Goal: Understand process/instructions

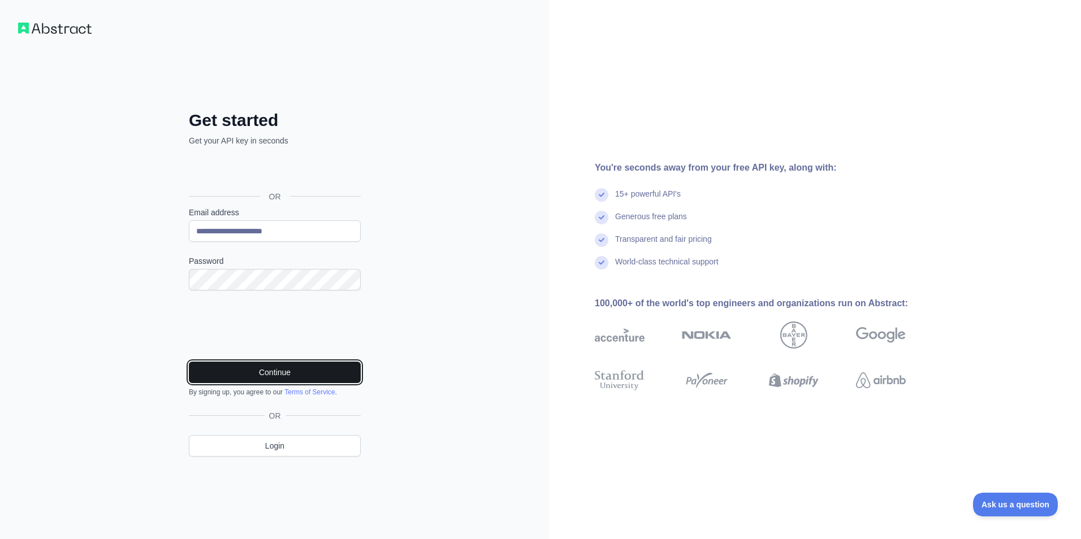
click at [287, 379] on button "Continue" at bounding box center [275, 372] width 172 height 21
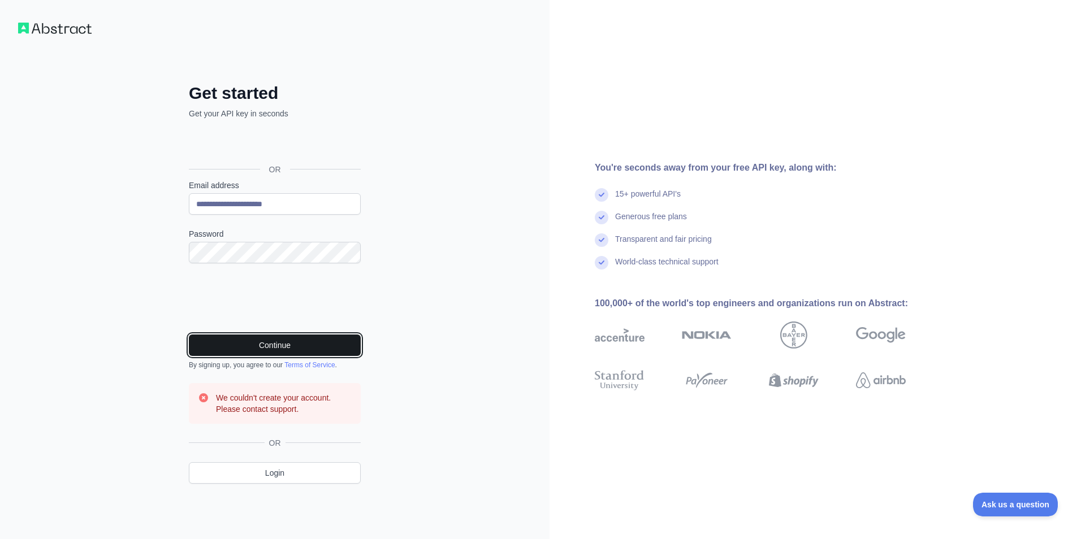
click at [283, 335] on button "Continue" at bounding box center [275, 345] width 172 height 21
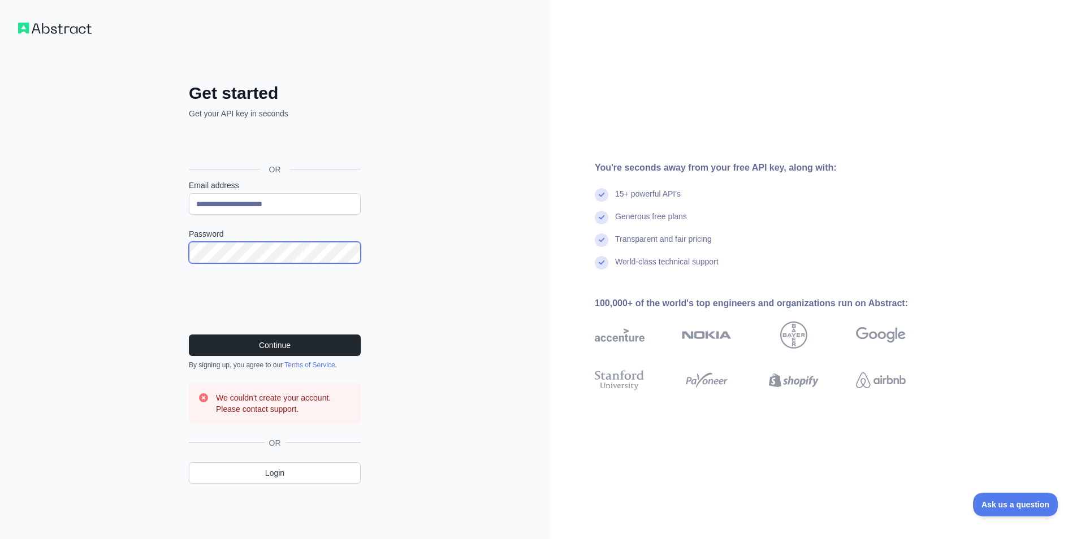
click at [189, 335] on button "Continue" at bounding box center [275, 345] width 172 height 21
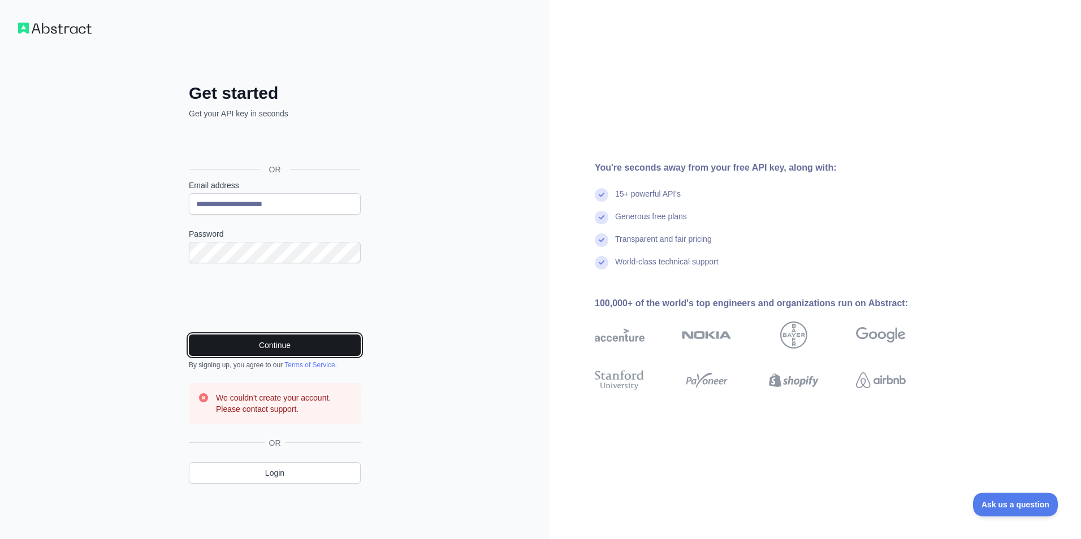
click at [314, 348] on button "Continue" at bounding box center [275, 345] width 172 height 21
click at [276, 340] on button "Continue" at bounding box center [275, 345] width 172 height 21
click at [285, 343] on button "Continue" at bounding box center [275, 345] width 172 height 21
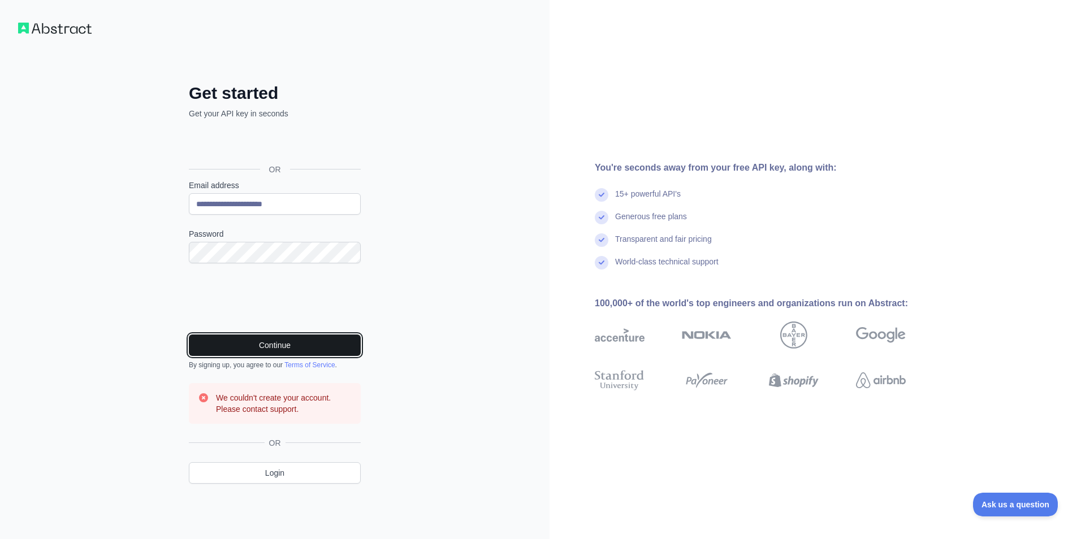
click at [286, 344] on button "Continue" at bounding box center [275, 345] width 172 height 21
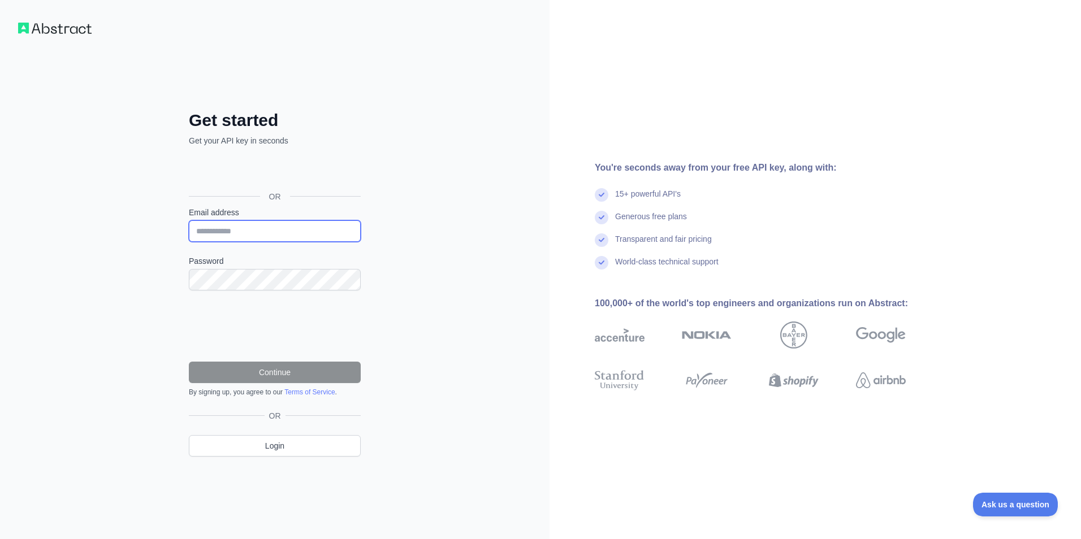
click at [298, 230] on input "Email address" at bounding box center [275, 230] width 172 height 21
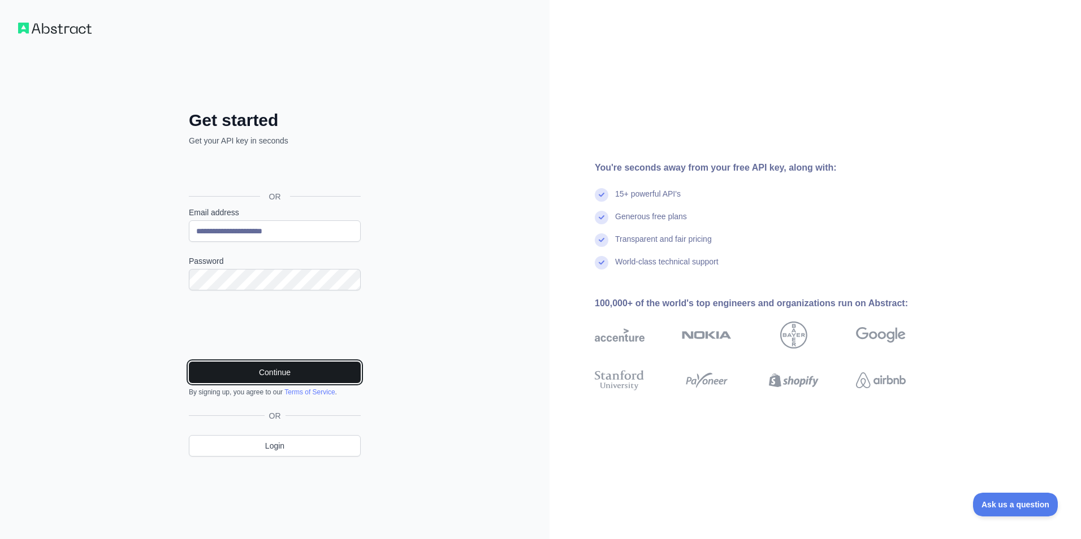
click at [283, 378] on button "Continue" at bounding box center [275, 372] width 172 height 21
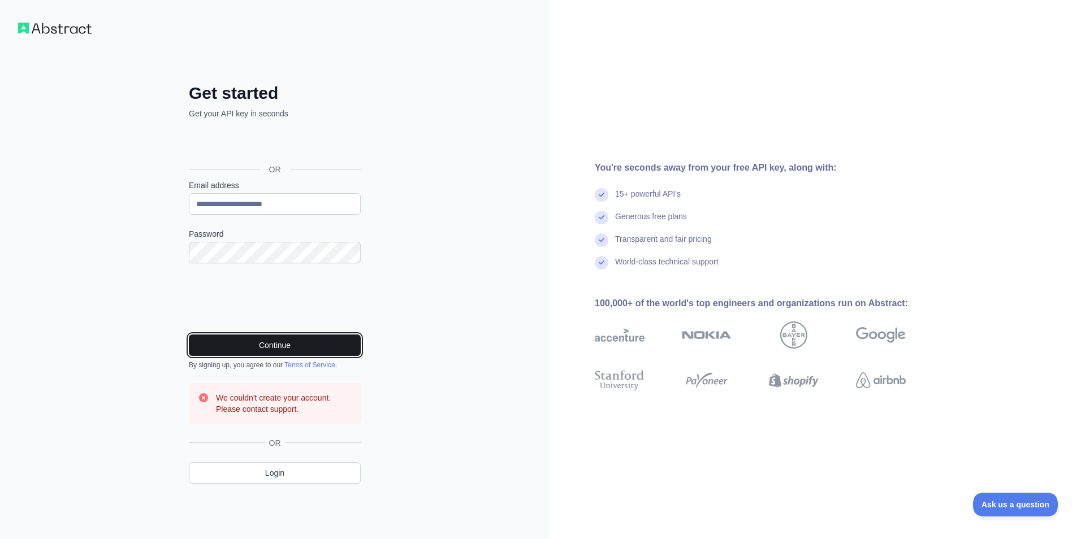
click at [292, 351] on button "Continue" at bounding box center [275, 345] width 172 height 21
click at [282, 348] on button "Continue" at bounding box center [275, 345] width 172 height 21
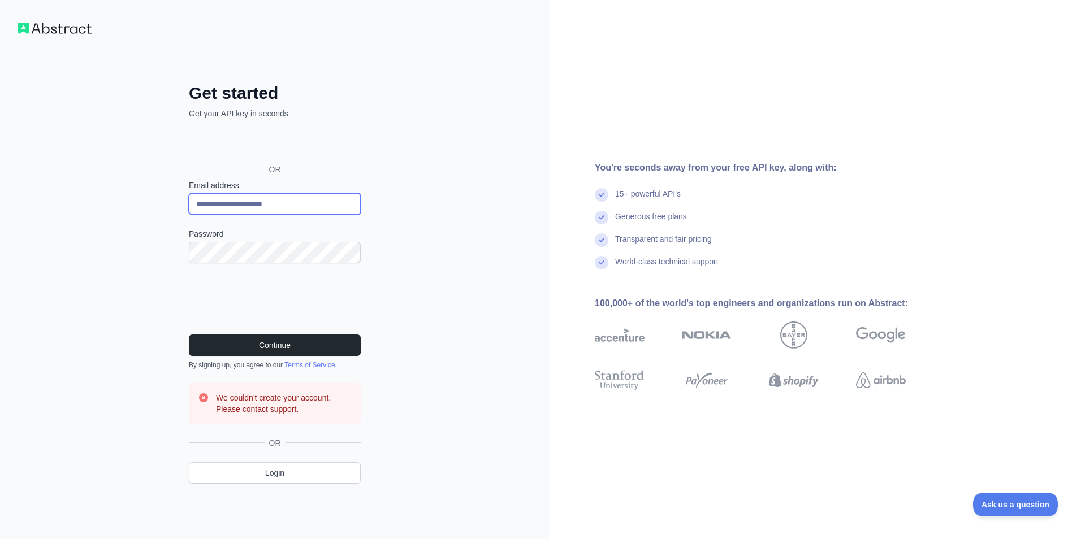
click at [317, 206] on input "**********" at bounding box center [275, 203] width 172 height 21
type input "*"
click at [279, 200] on input "Email address" at bounding box center [275, 203] width 172 height 21
type input "**********"
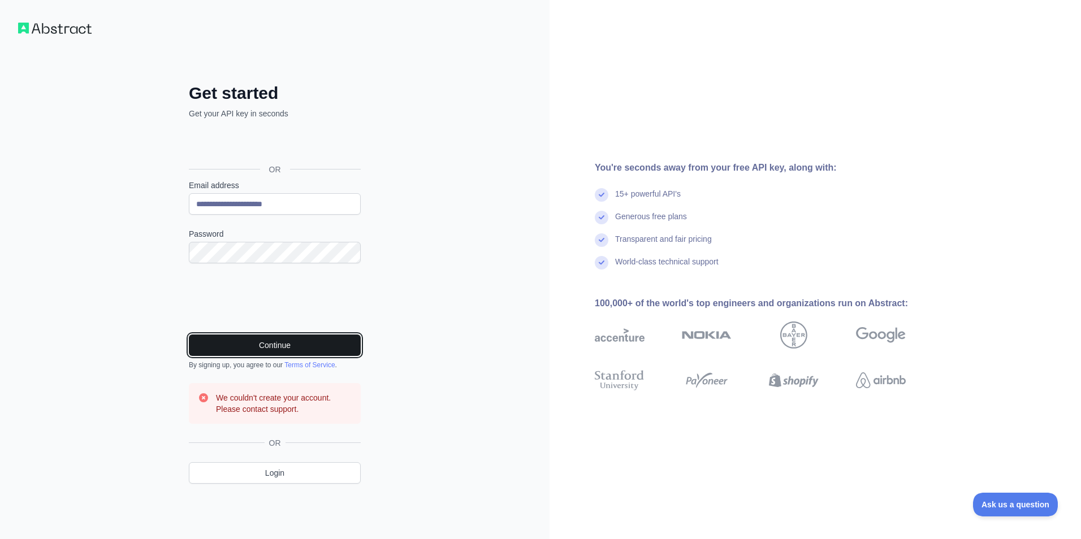
click at [281, 351] on button "Continue" at bounding box center [275, 345] width 172 height 21
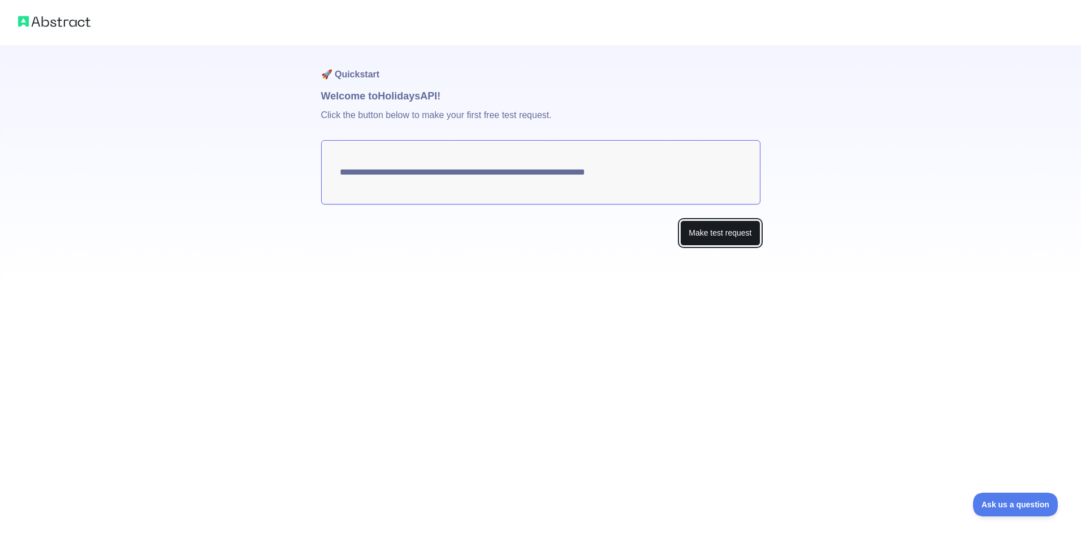
click at [712, 230] on button "Make test request" at bounding box center [720, 232] width 80 height 25
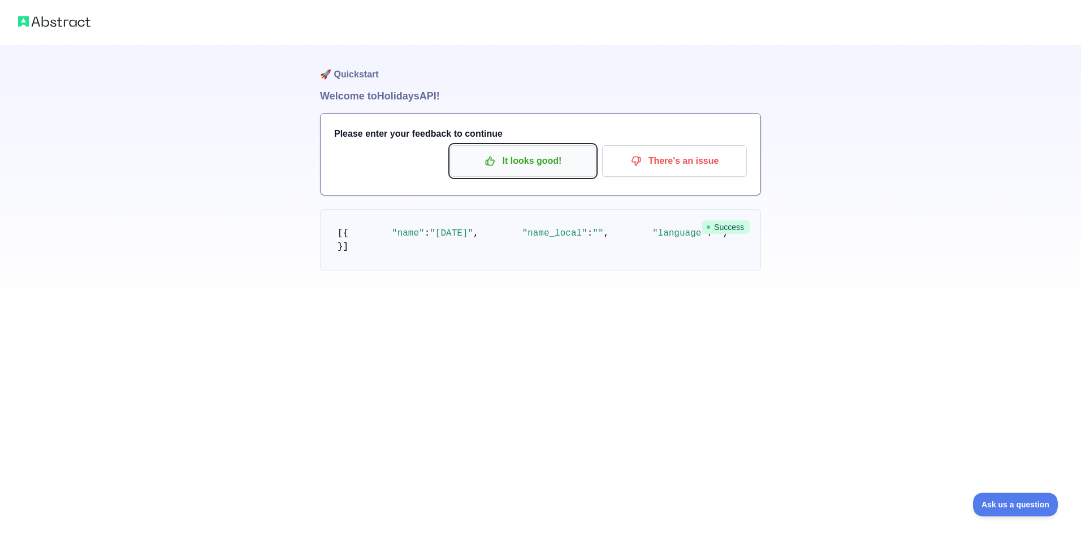
click at [530, 159] on p "It looks good!" at bounding box center [523, 161] width 128 height 19
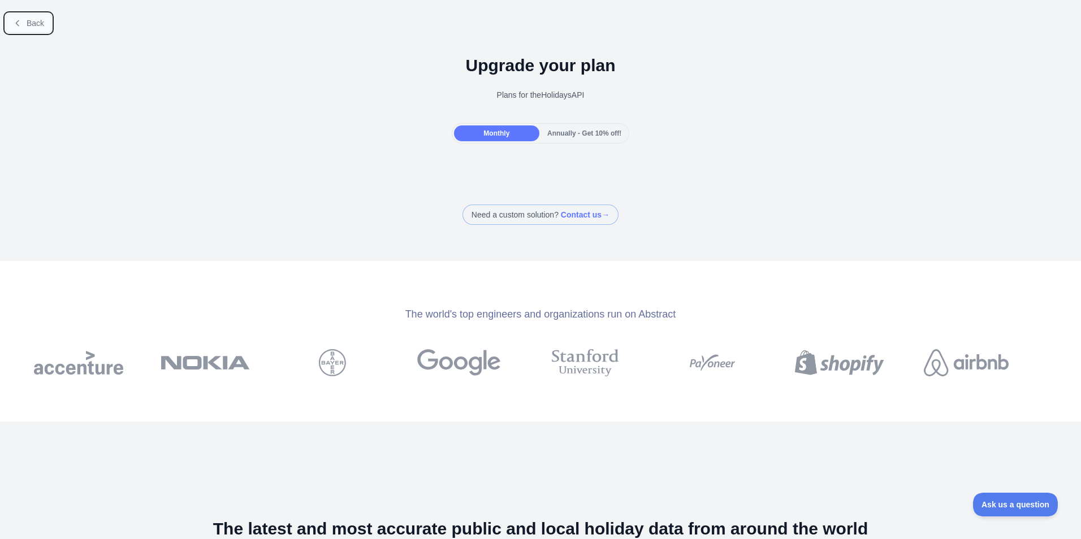
click at [34, 19] on span "Back" at bounding box center [36, 23] width 18 height 9
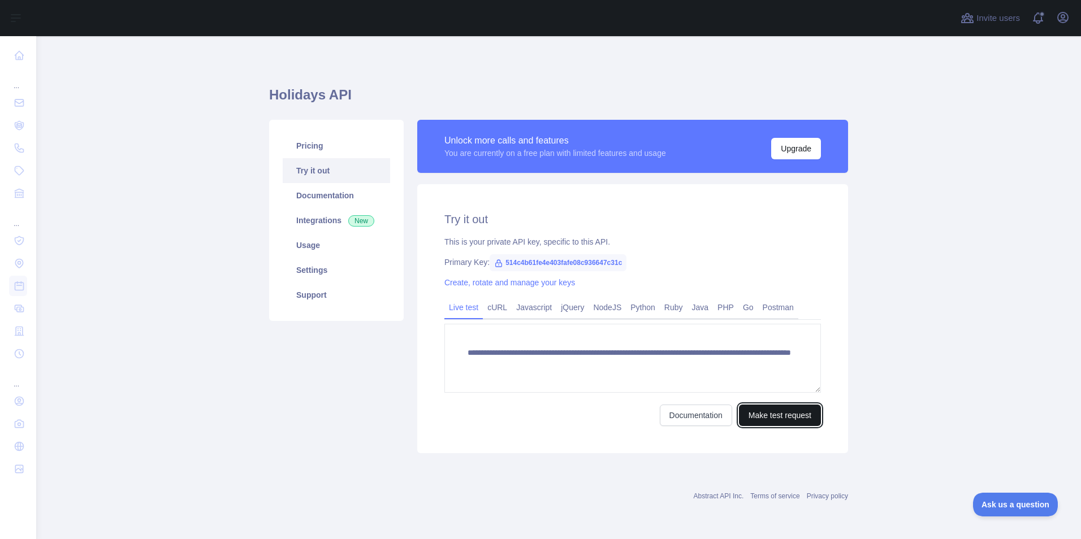
click at [799, 413] on button "Make test request" at bounding box center [780, 415] width 82 height 21
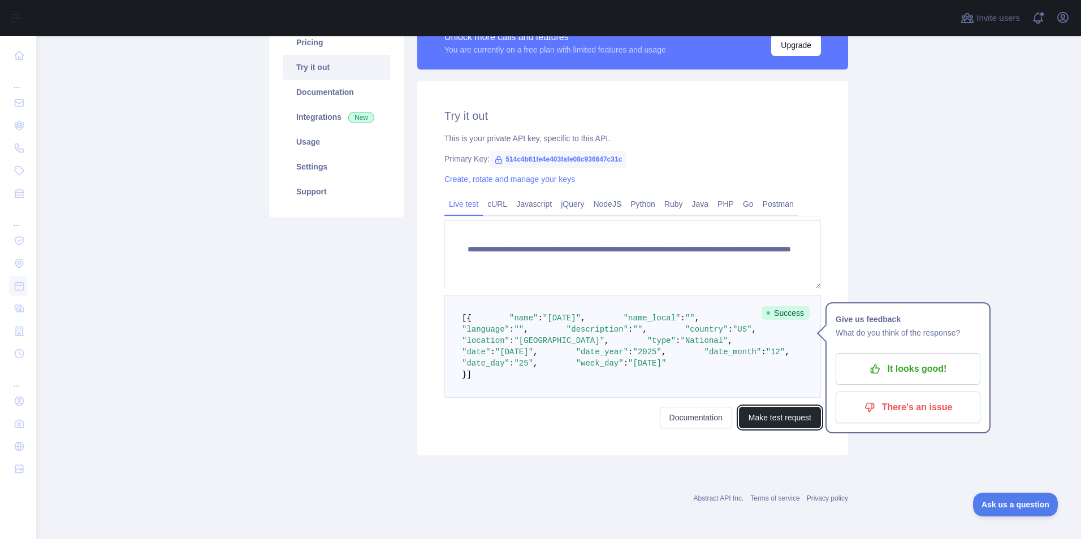
scroll to position [170, 0]
click at [767, 429] on button "Make test request" at bounding box center [780, 417] width 82 height 21
click at [733, 325] on span ""US"" at bounding box center [742, 329] width 19 height 9
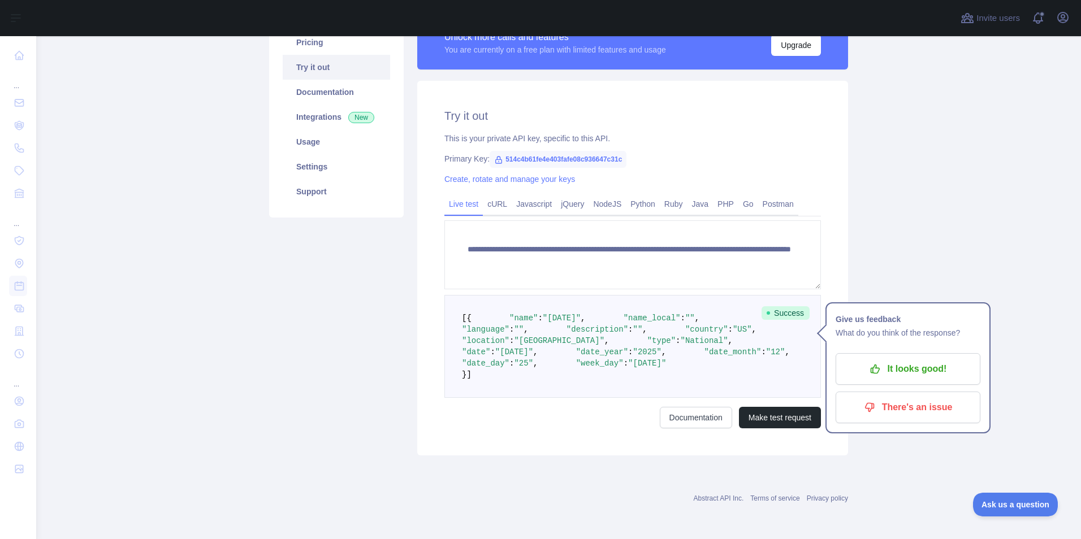
click at [733, 325] on span ""US"" at bounding box center [742, 329] width 19 height 9
click at [783, 429] on button "Make test request" at bounding box center [780, 417] width 82 height 21
click at [575, 388] on pre "[ { "name" : "Christmas Day" , "name_local" : "" , "language" : "" , "descripti…" at bounding box center [632, 346] width 377 height 103
click at [733, 325] on span ""US"" at bounding box center [742, 329] width 19 height 9
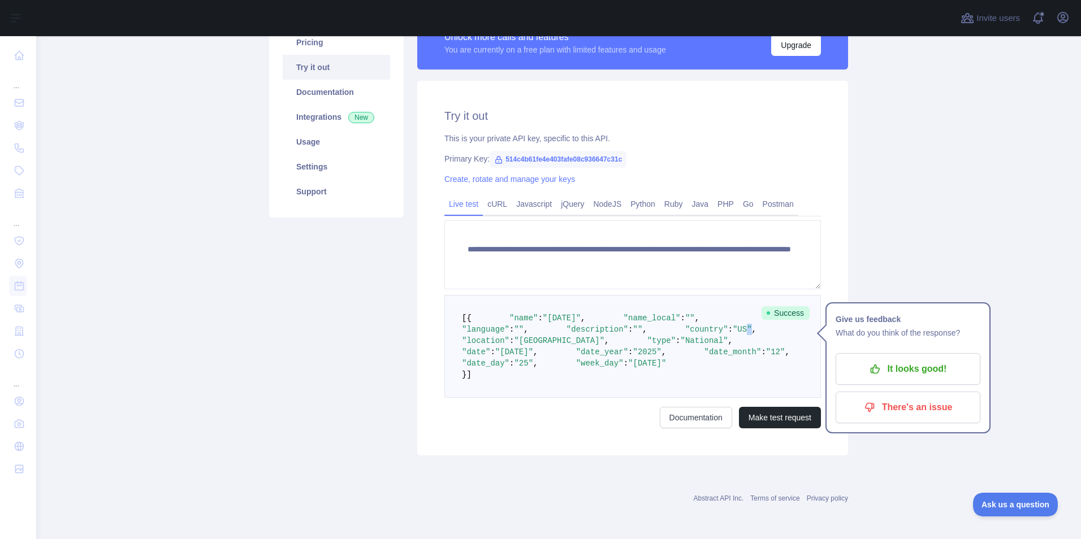
click at [733, 325] on span ""US"" at bounding box center [742, 329] width 19 height 9
drag, startPoint x: 552, startPoint y: 319, endPoint x: 541, endPoint y: 322, distance: 11.7
click at [733, 325] on span ""US"" at bounding box center [742, 329] width 19 height 9
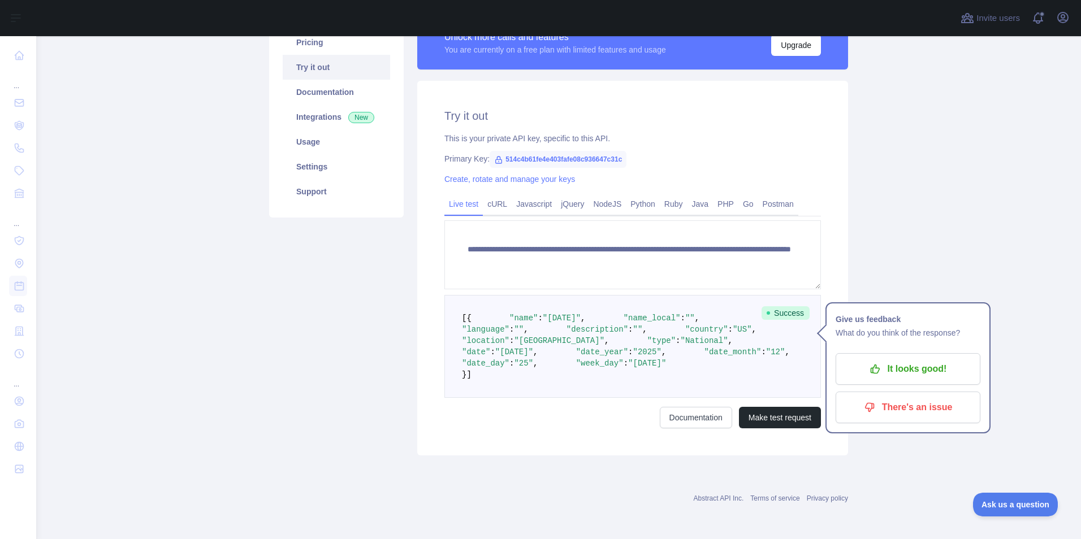
click at [733, 325] on span ""US"" at bounding box center [742, 329] width 19 height 9
drag, startPoint x: 553, startPoint y: 322, endPoint x: 539, endPoint y: 325, distance: 14.3
click at [539, 325] on pre "[ { "name" : "Christmas Day" , "name_local" : "" , "language" : "" , "descripti…" at bounding box center [632, 346] width 377 height 103
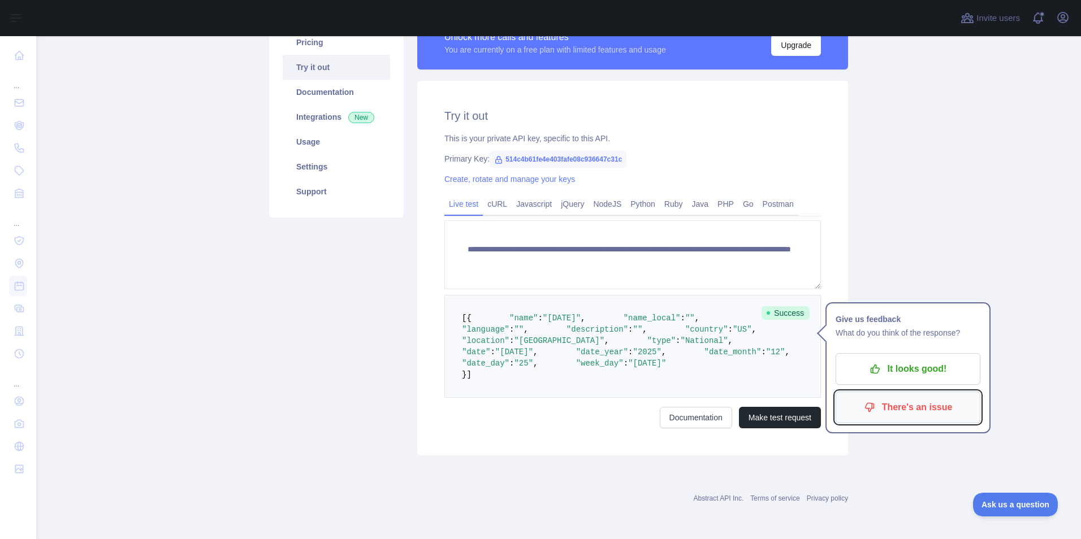
click at [916, 398] on p "There's an issue" at bounding box center [908, 407] width 128 height 19
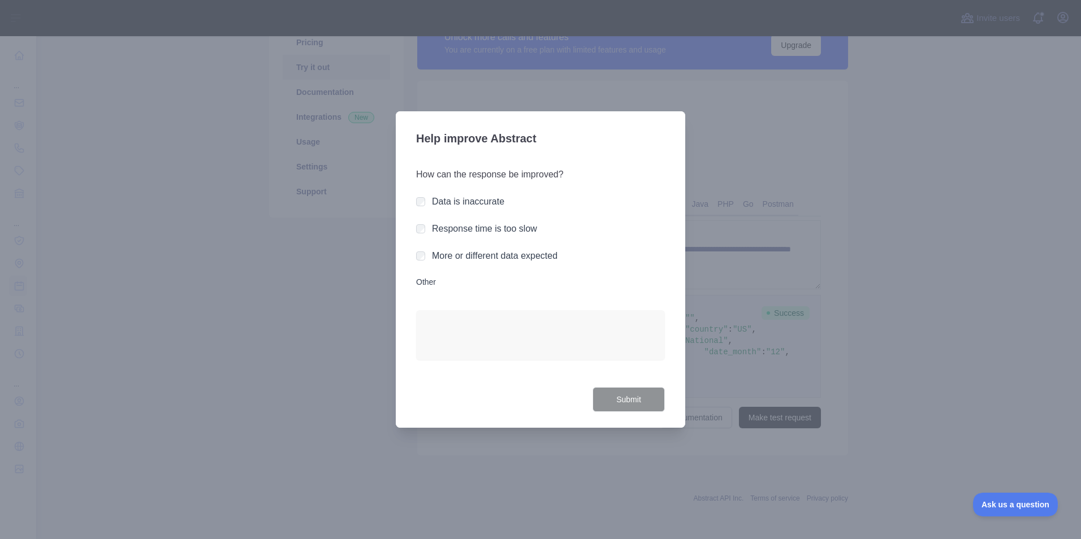
click at [808, 198] on div at bounding box center [540, 269] width 1081 height 539
click at [470, 68] on div at bounding box center [540, 269] width 1081 height 539
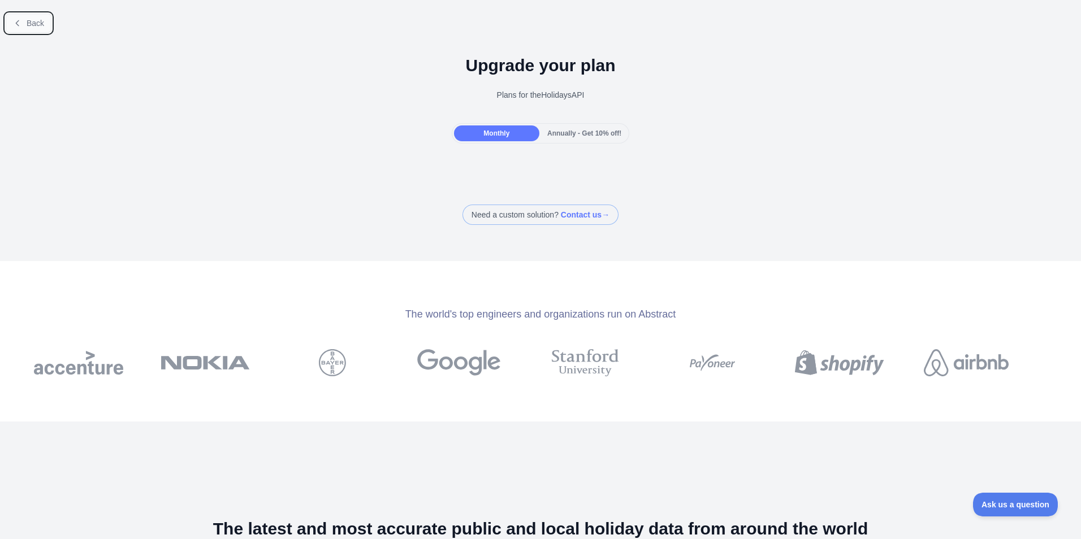
click at [47, 22] on button "Back" at bounding box center [29, 23] width 46 height 19
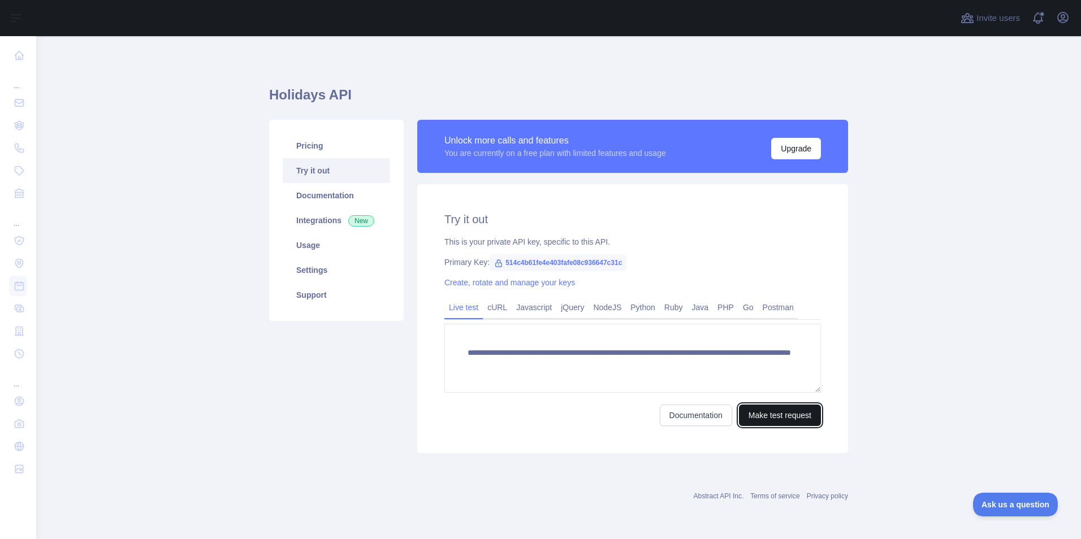
click at [773, 416] on button "Make test request" at bounding box center [780, 415] width 82 height 21
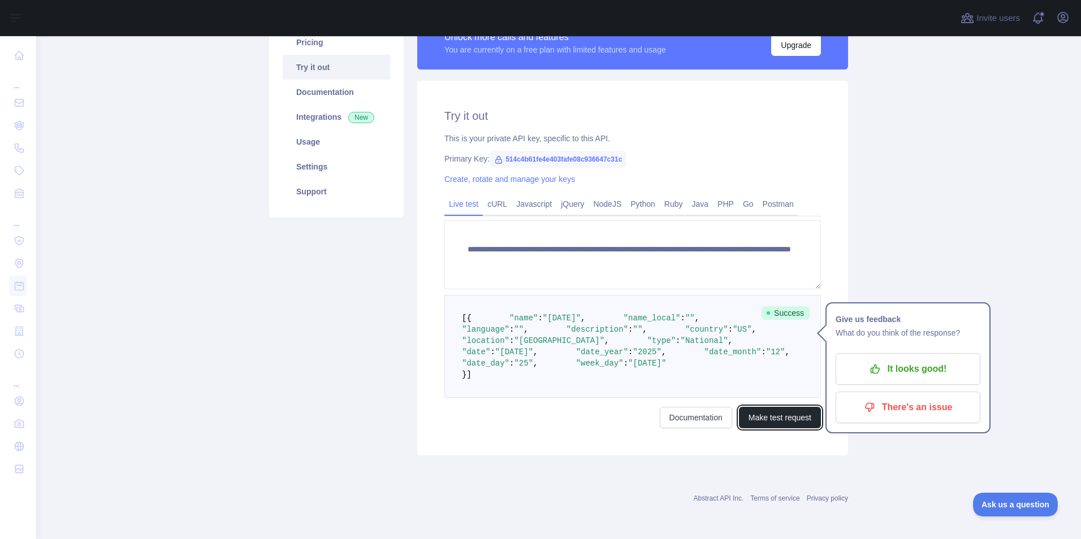
scroll to position [113, 0]
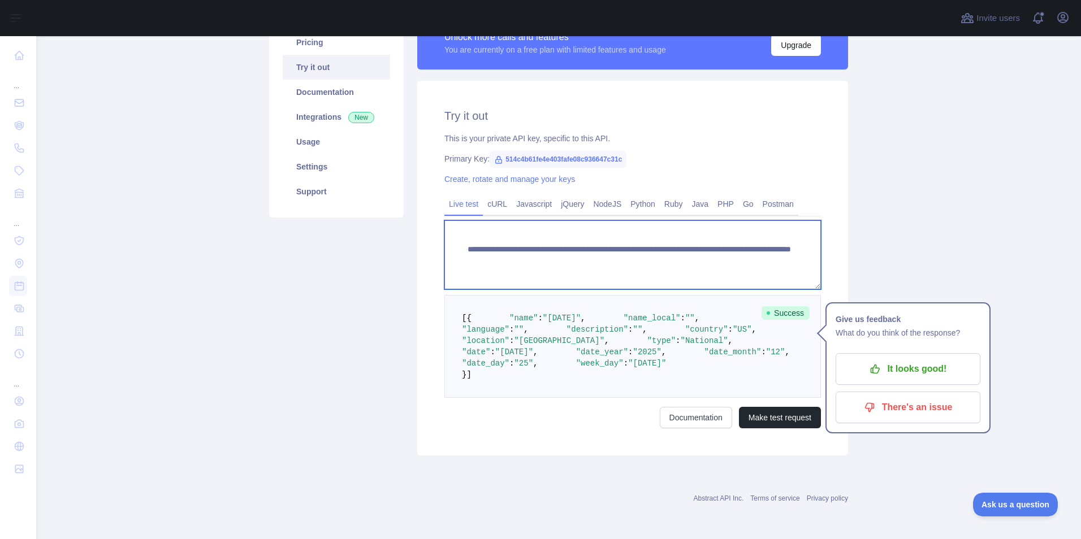
click at [668, 251] on textarea "**********" at bounding box center [632, 254] width 377 height 69
click at [672, 251] on textarea "**********" at bounding box center [632, 254] width 377 height 69
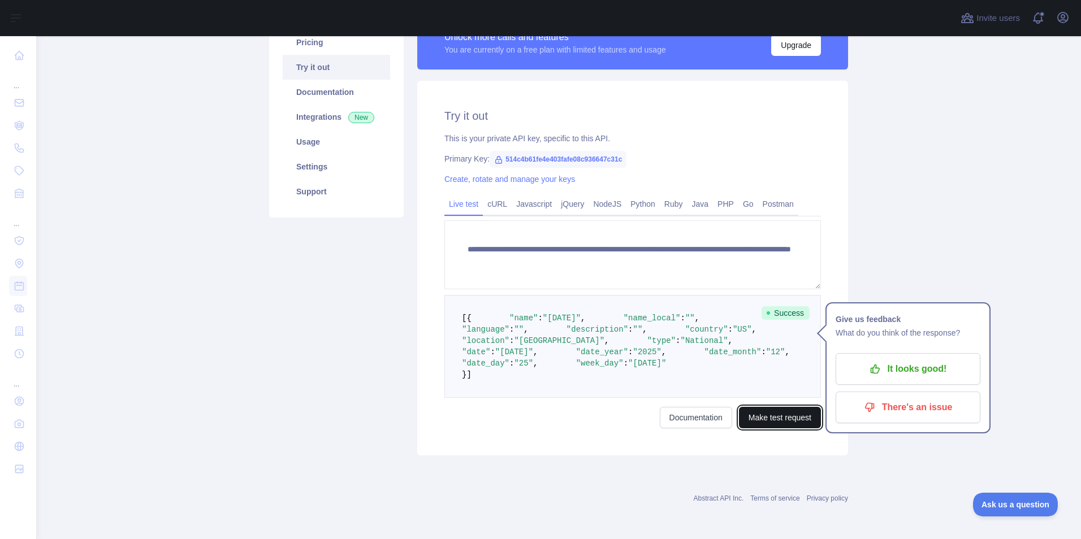
click at [782, 429] on button "Make test request" at bounding box center [780, 417] width 82 height 21
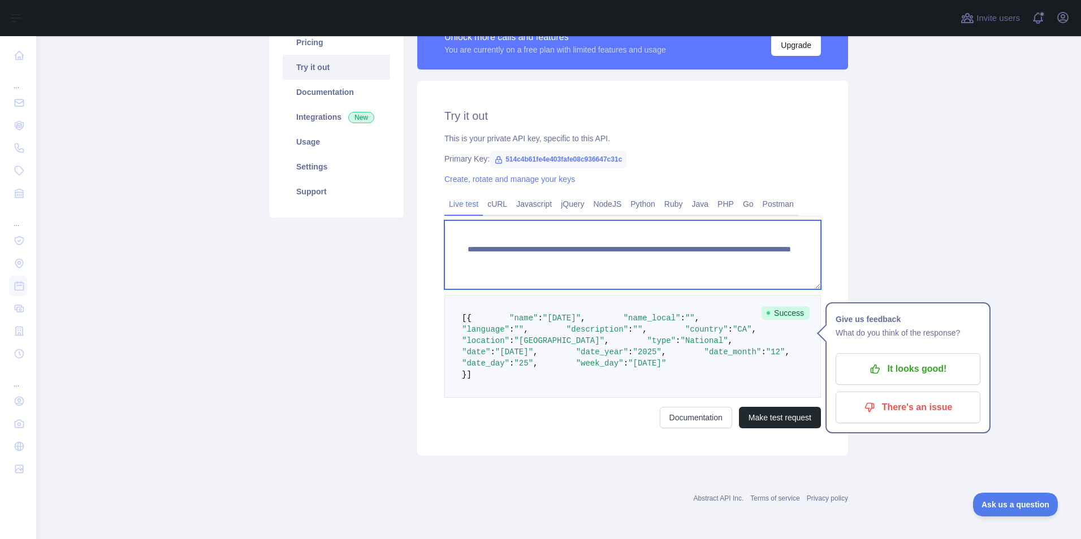
drag, startPoint x: 492, startPoint y: 247, endPoint x: 470, endPoint y: 236, distance: 24.3
click at [478, 236] on textarea "**********" at bounding box center [632, 254] width 377 height 69
drag, startPoint x: 486, startPoint y: 243, endPoint x: 817, endPoint y: 253, distance: 331.5
click at [817, 253] on div "**********" at bounding box center [632, 268] width 431 height 375
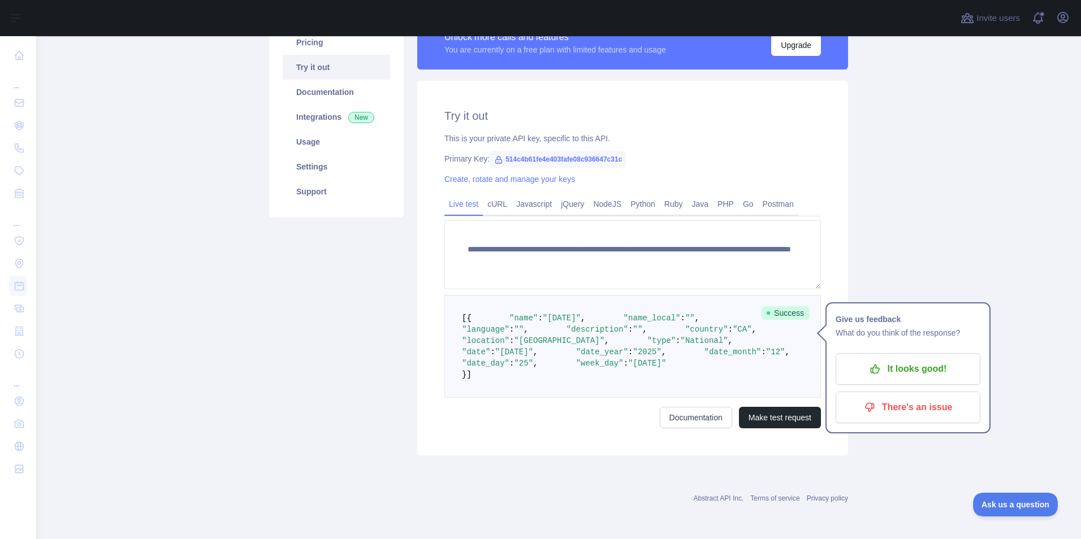
click at [340, 266] on div "Pricing Try it out Documentation Integrations New Usage Settings Support" at bounding box center [336, 235] width 148 height 439
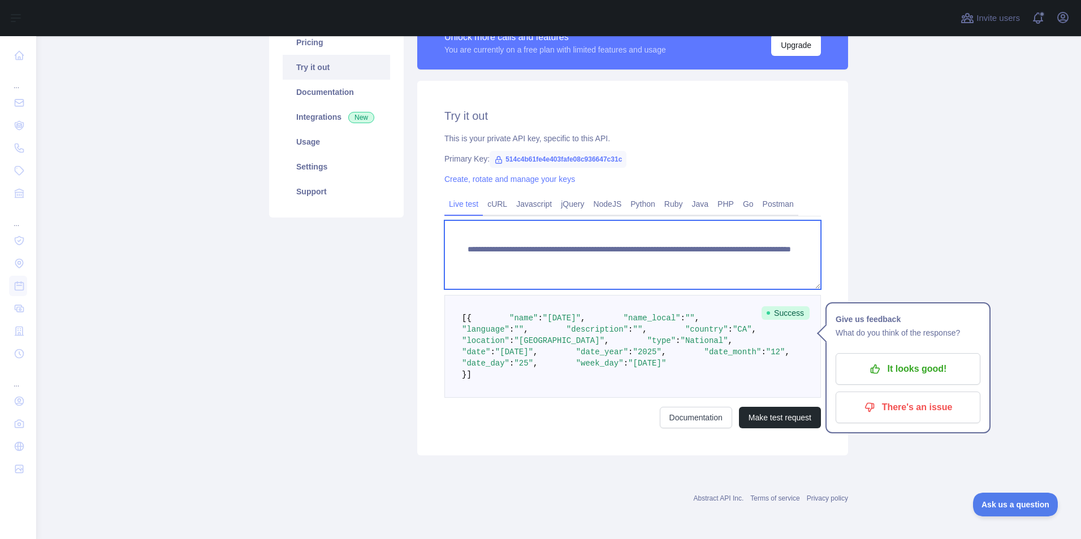
click at [758, 247] on textarea "**********" at bounding box center [632, 254] width 377 height 69
click at [788, 251] on textarea "**********" at bounding box center [632, 254] width 377 height 69
type textarea "**********"
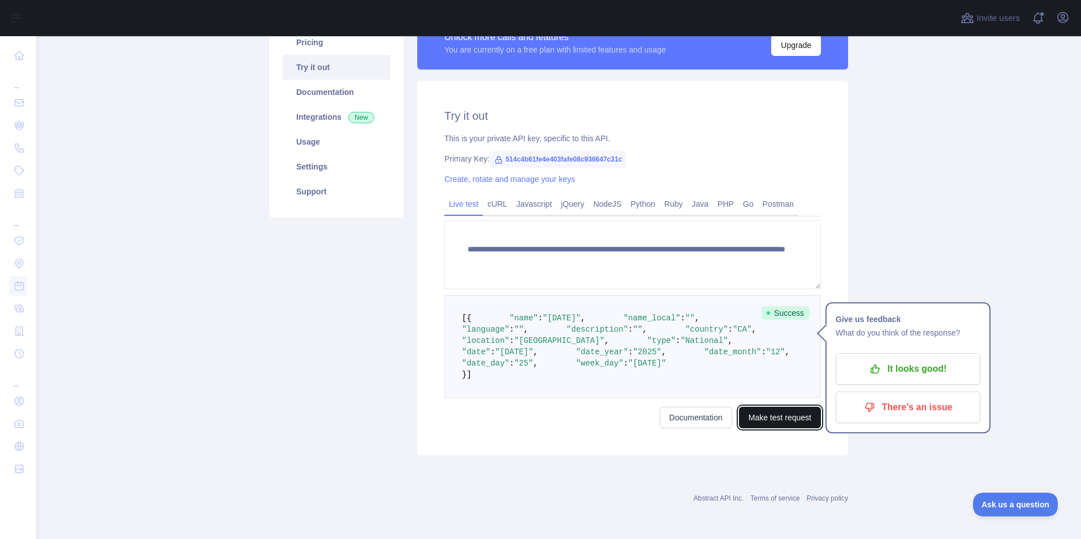
click at [776, 429] on button "Make test request" at bounding box center [780, 417] width 82 height 21
